Goal: Information Seeking & Learning: Learn about a topic

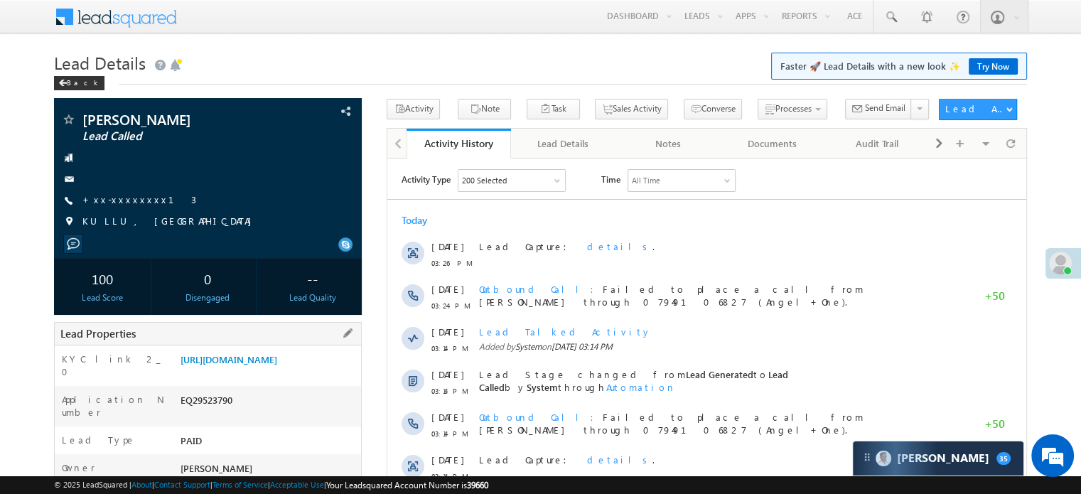
drag, startPoint x: 178, startPoint y: 359, endPoint x: 338, endPoint y: 395, distance: 163.9
click at [338, 372] on div "[URL][DOMAIN_NAME]" at bounding box center [269, 362] width 184 height 20
click at [338, 372] on div "https://angelbroking1-pk3em7sa.customui-test.leadsquared.com?leadId=380bb70d-53…" at bounding box center [269, 362] width 184 height 20
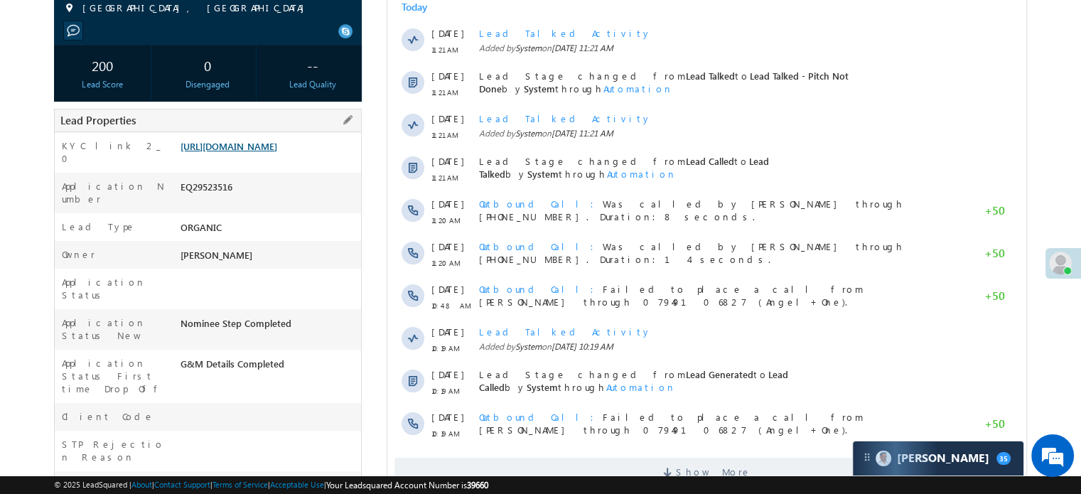
scroll to position [71, 0]
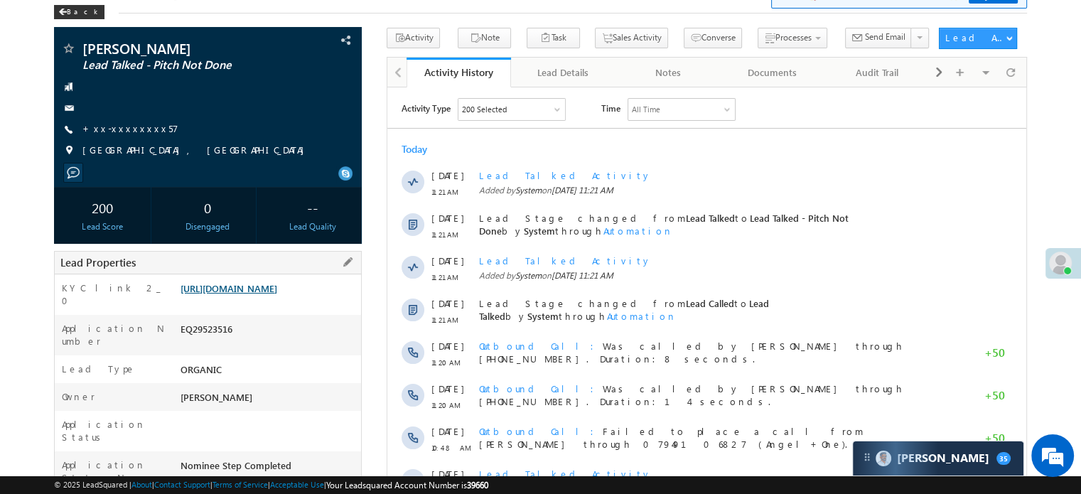
click at [250, 294] on link "https://angelbroking1-pk3em7sa.customui-test.leadsquared.com?leadId=8f094f60-db…" at bounding box center [228, 288] width 97 height 12
click at [107, 124] on link "+xx-xxxxxxxx57" at bounding box center [130, 128] width 96 height 12
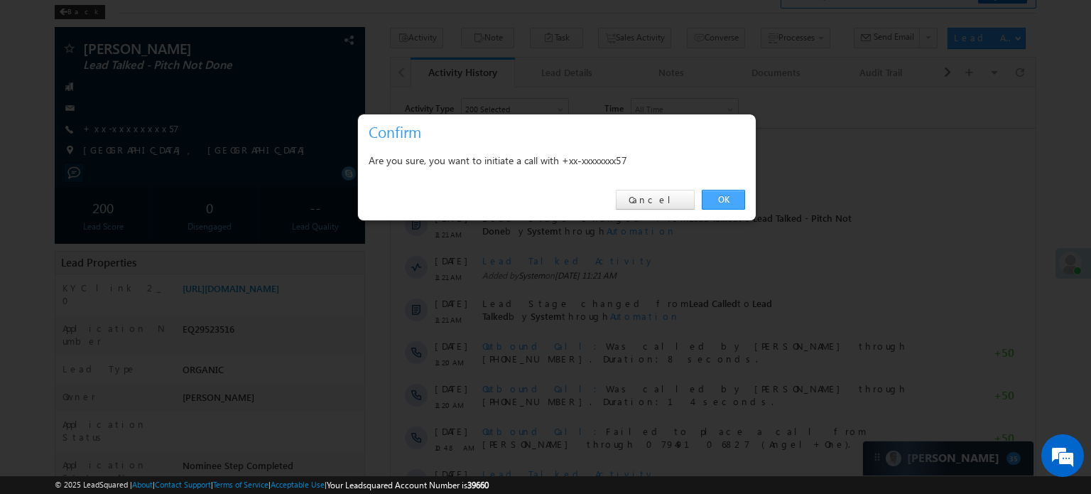
click at [712, 196] on link "OK" at bounding box center [723, 200] width 43 height 20
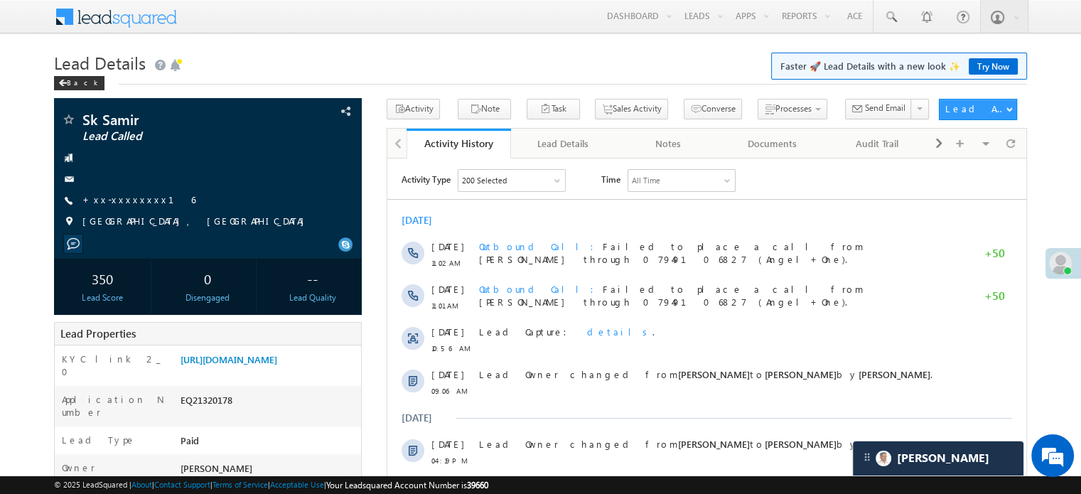
scroll to position [6841, 0]
